Goal: Information Seeking & Learning: Learn about a topic

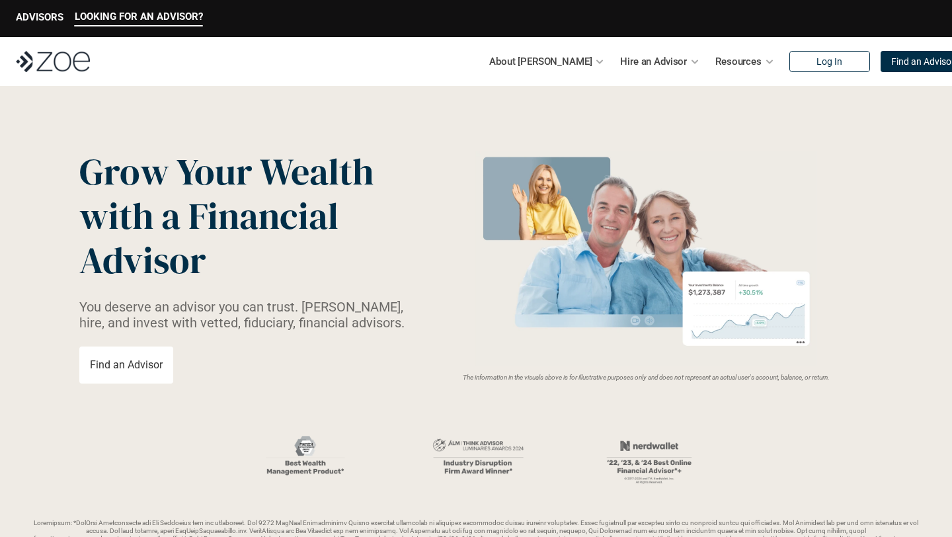
click at [550, 61] on p "About [PERSON_NAME]" at bounding box center [540, 62] width 102 height 20
click at [536, 65] on p "About [PERSON_NAME]" at bounding box center [540, 62] width 102 height 20
click at [566, 65] on div "About [PERSON_NAME]" at bounding box center [546, 61] width 115 height 26
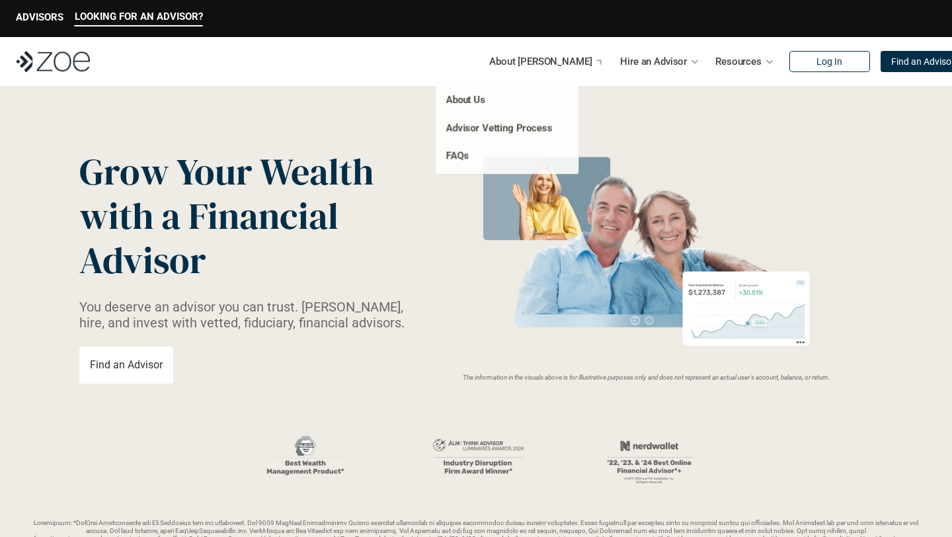
click at [559, 64] on p "About [PERSON_NAME]" at bounding box center [540, 62] width 102 height 20
click at [477, 97] on link "About Us" at bounding box center [466, 100] width 40 height 12
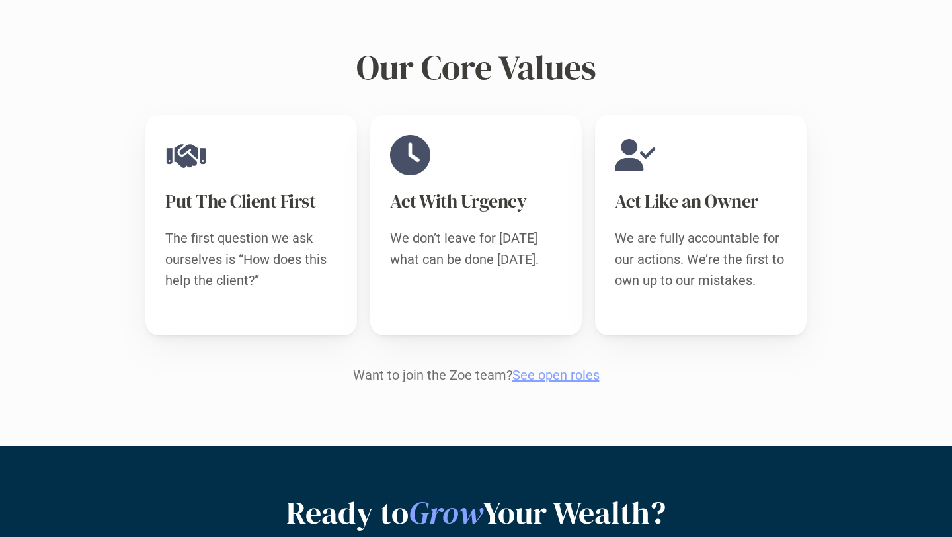
scroll to position [727, 0]
